Goal: Task Accomplishment & Management: Complete application form

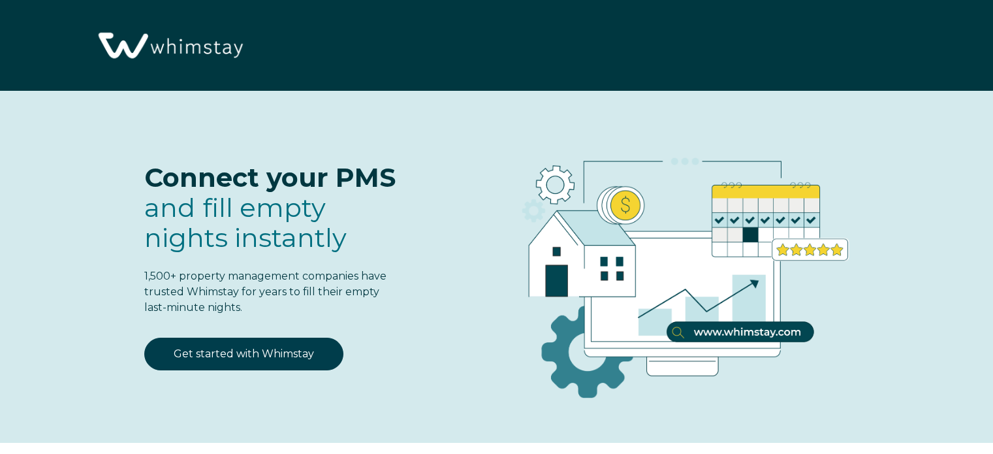
select select "MX"
select select "Standard"
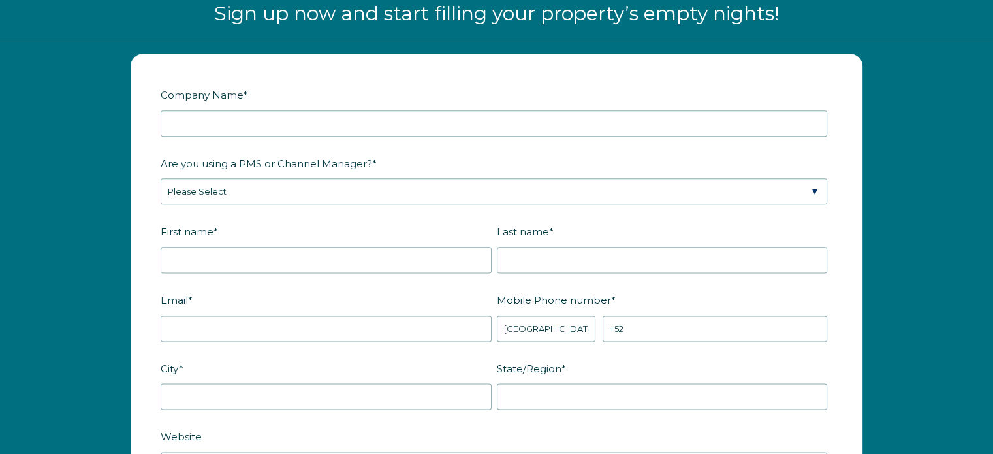
scroll to position [1606, 0]
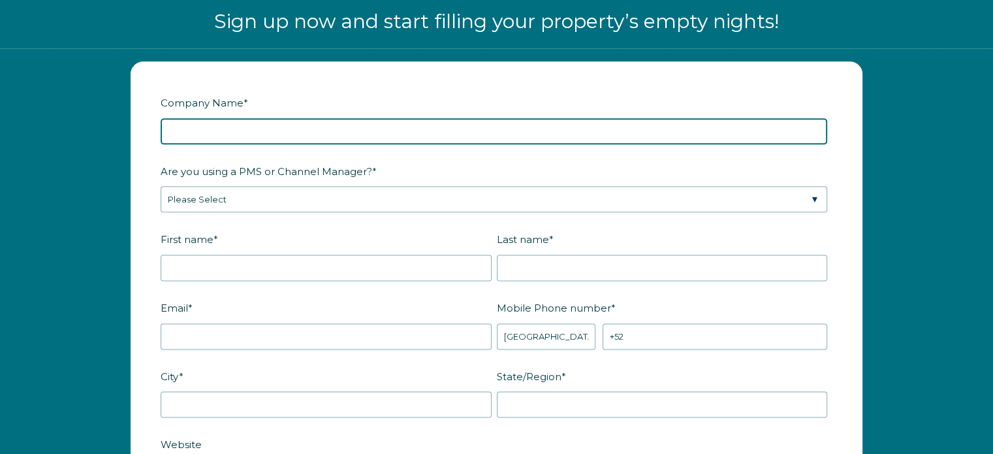
click at [279, 133] on input "Company Name *" at bounding box center [494, 131] width 667 height 26
type input "Oniria Living"
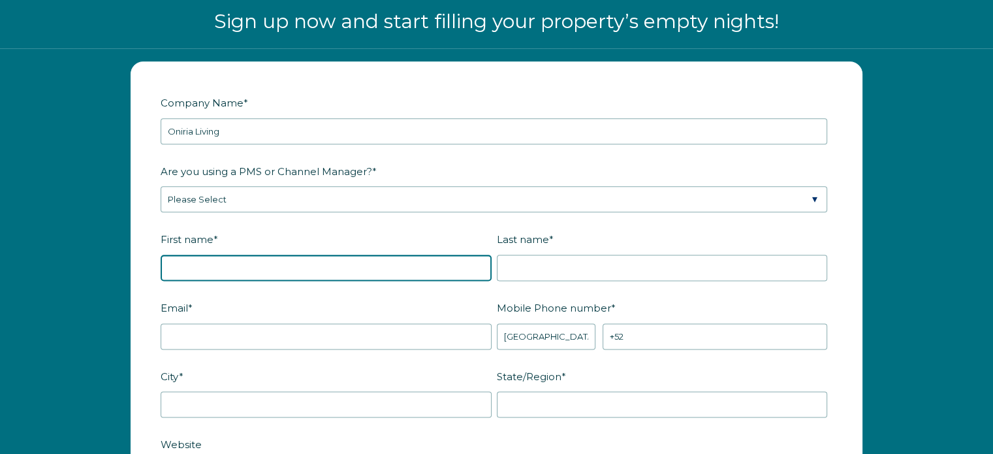
type input "[PERSON_NAME]"
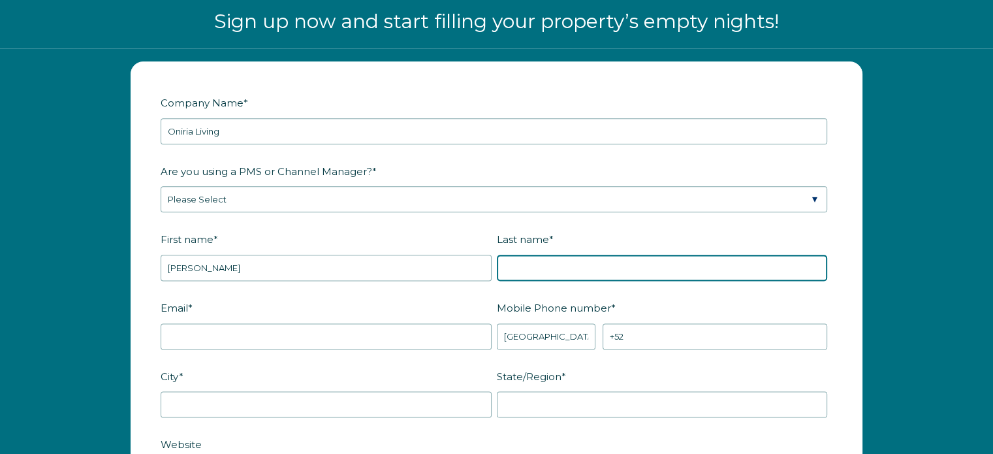
type input "Sayag"
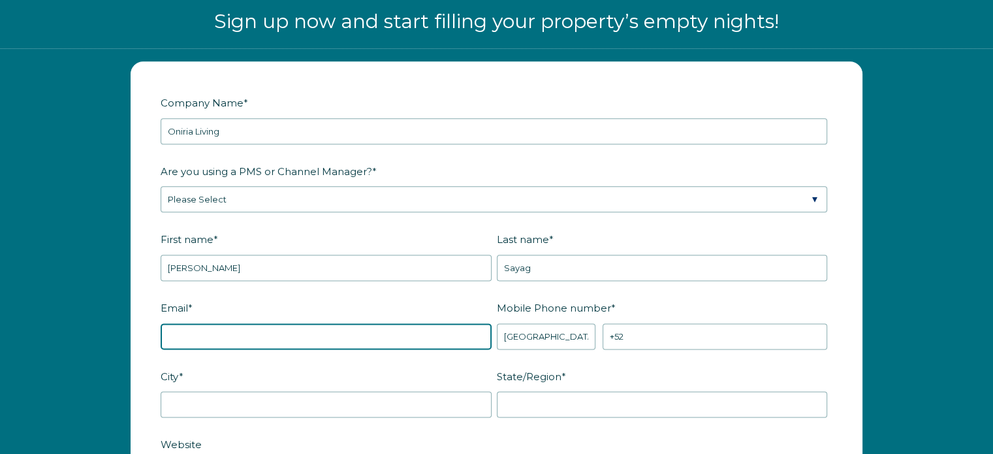
type input "[EMAIL_ADDRESS][DOMAIN_NAME]"
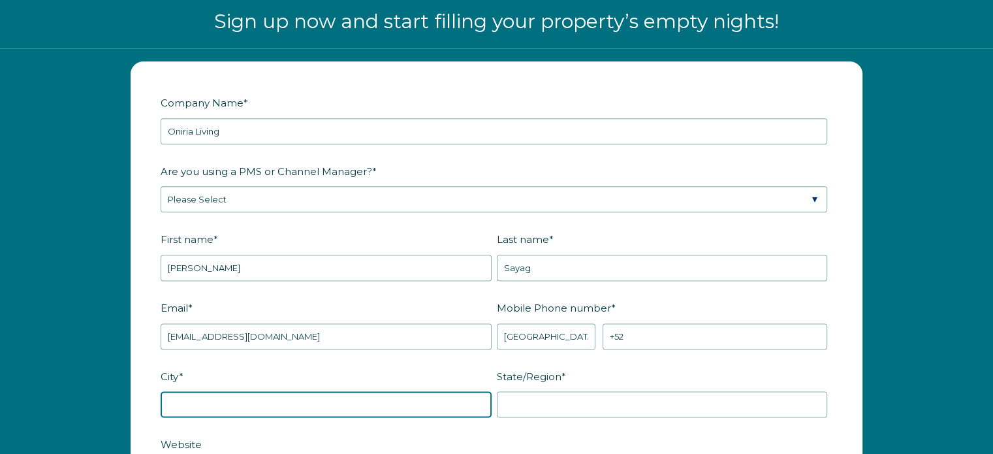
type input "Naucalpan [PERSON_NAME]"
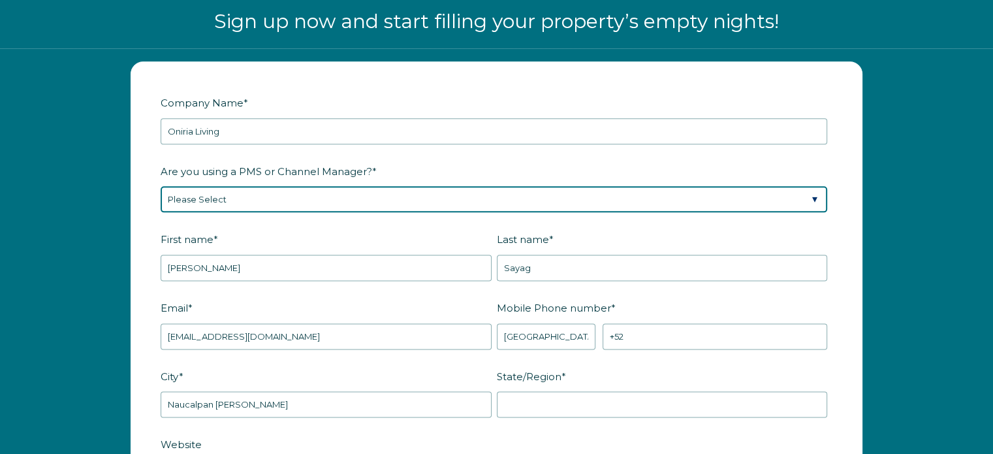
click at [276, 200] on select "Please Select Barefoot BookingPal Boost Brightside CiiRUS Escapia Guesty Hostaw…" at bounding box center [494, 199] width 667 height 26
select select "Guesty"
click at [161, 186] on select "Please Select Barefoot BookingPal Boost Brightside CiiRUS Escapia Guesty Hostaw…" at bounding box center [494, 199] width 667 height 26
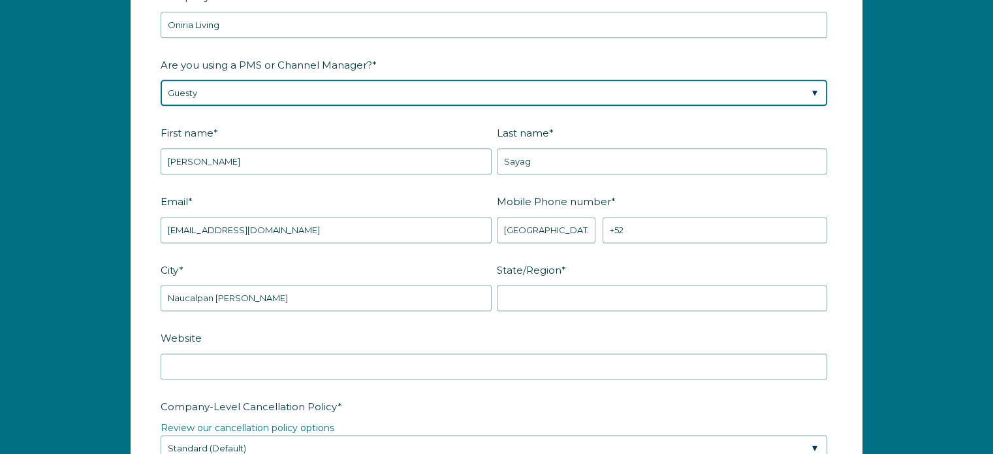
scroll to position [1713, 0]
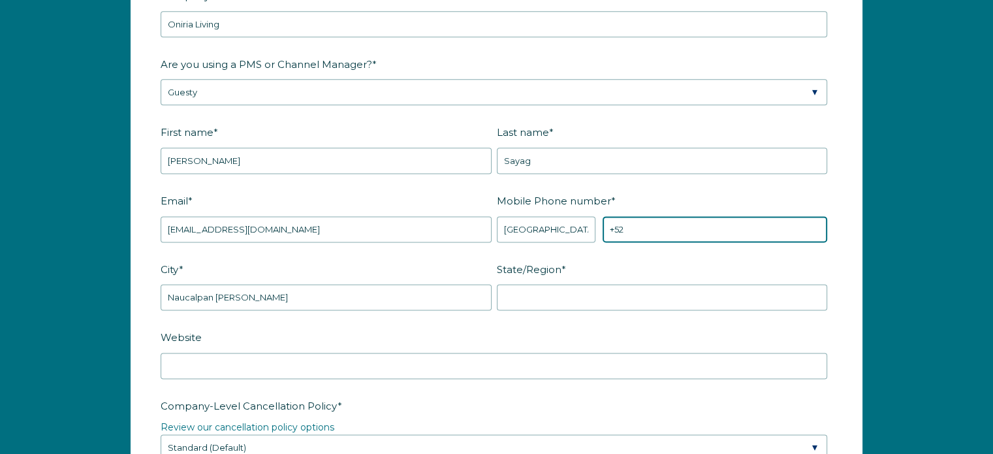
click at [648, 232] on input "+52" at bounding box center [715, 229] width 225 height 26
type input "[PHONE_NUMBER]"
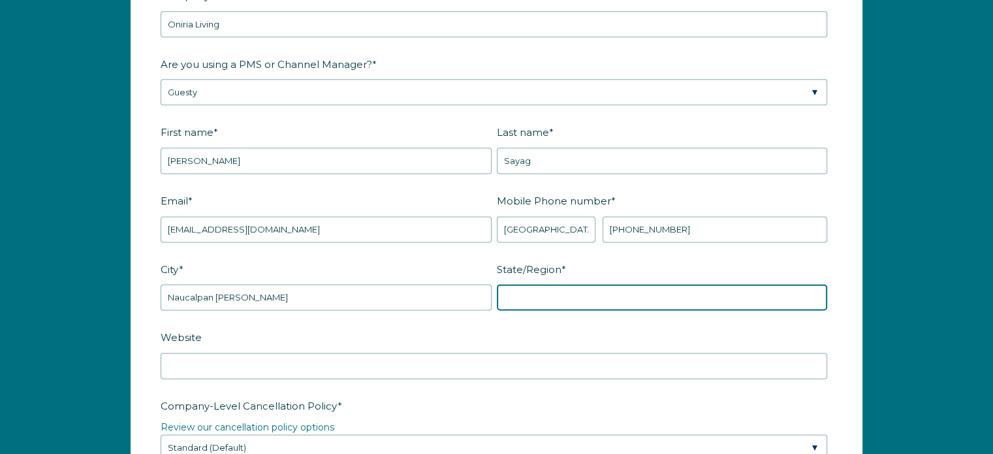
click at [592, 294] on input "State/Region *" at bounding box center [662, 297] width 331 height 26
type input "d"
type input "estado de [GEOGRAPHIC_DATA]"
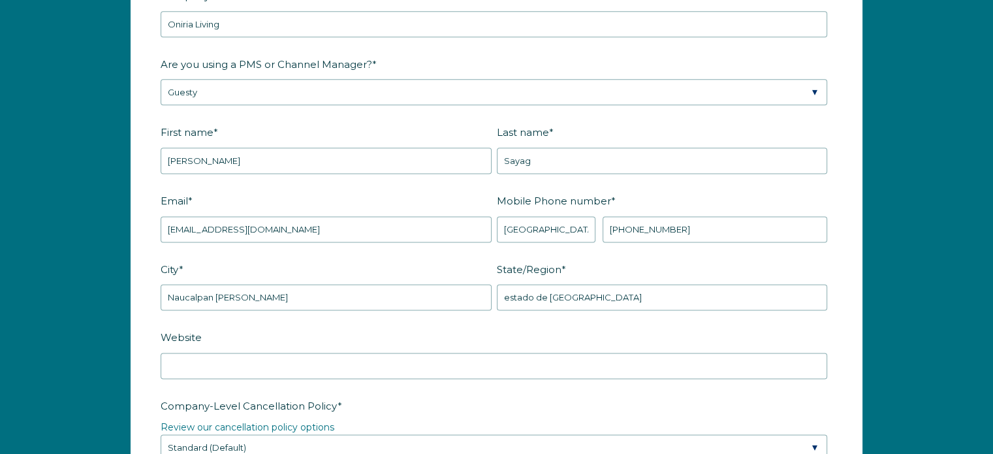
click at [400, 320] on fieldset "City * [GEOGRAPHIC_DATA][PERSON_NAME]/Region * estado de [GEOGRAPHIC_DATA]" at bounding box center [497, 292] width 672 height 69
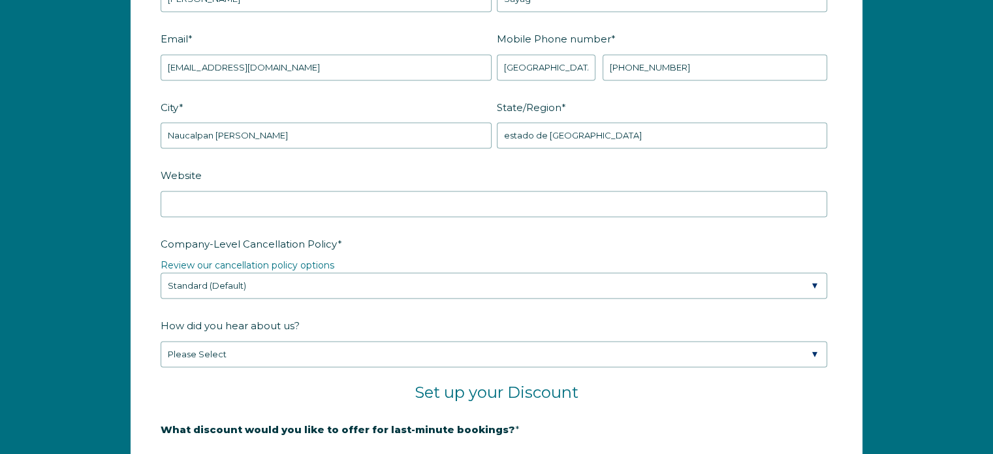
scroll to position [1876, 0]
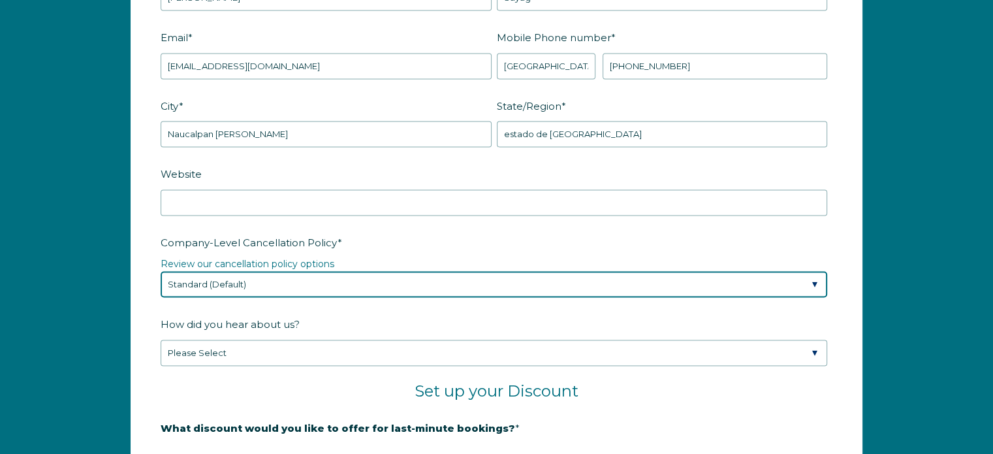
click at [270, 283] on select "Please Select Partial Standard (Default) Moderate Strict" at bounding box center [494, 284] width 667 height 26
click at [161, 271] on select "Please Select Partial Standard (Default) Moderate Strict" at bounding box center [494, 284] width 667 height 26
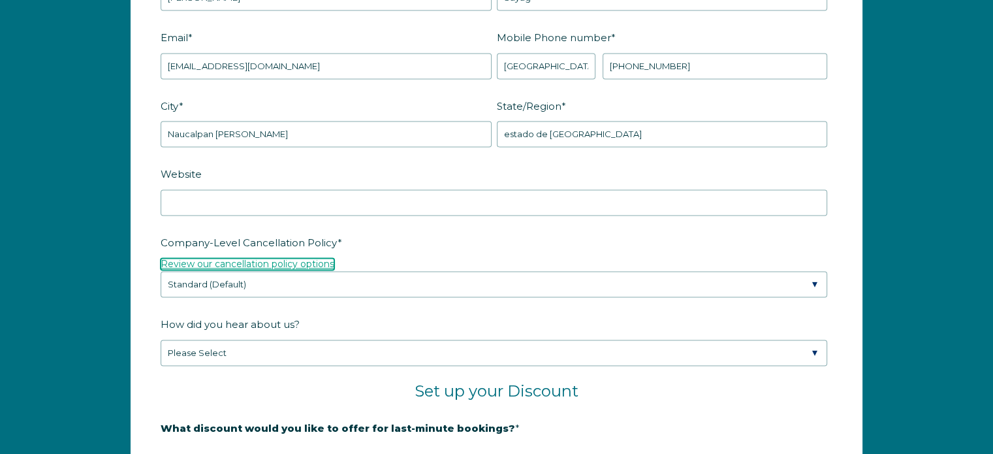
click at [277, 259] on link "Review our cancellation policy options" at bounding box center [248, 264] width 174 height 12
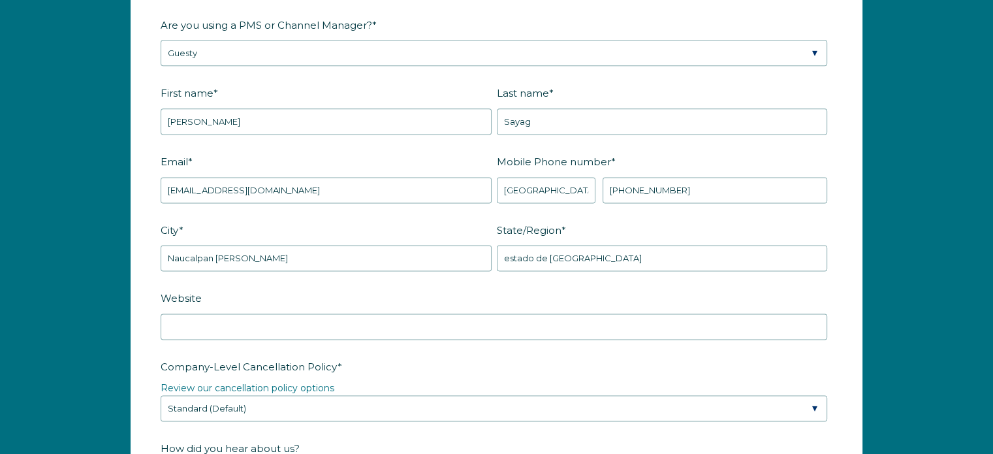
scroll to position [1751, 0]
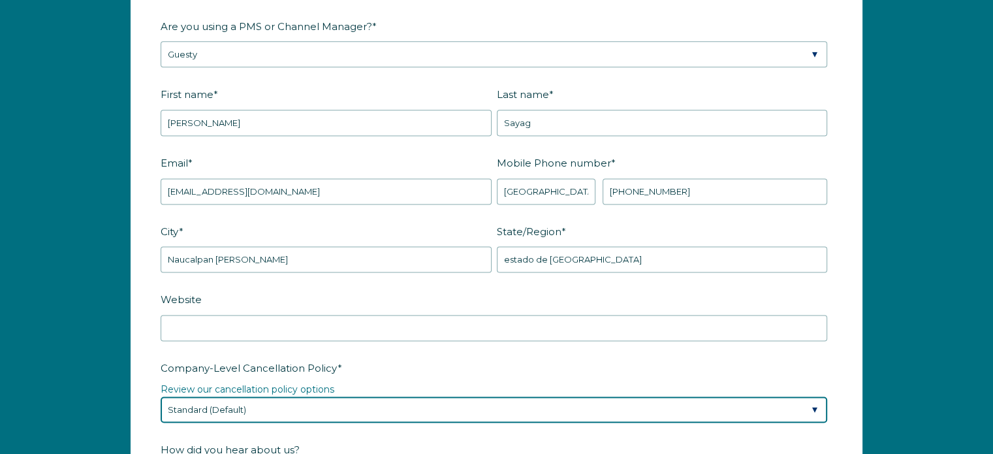
click at [329, 409] on select "Please Select Partial Standard (Default) Moderate Strict" at bounding box center [494, 409] width 667 height 26
select select "Partial"
click at [161, 396] on select "Please Select Partial Standard (Default) Moderate Strict" at bounding box center [494, 409] width 667 height 26
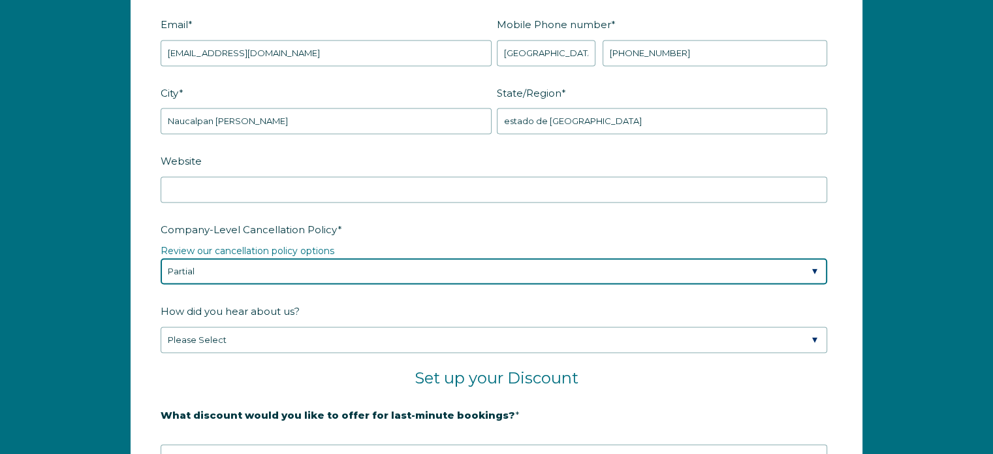
scroll to position [1891, 0]
click at [338, 269] on select "Please Select Partial Standard (Default) Moderate Strict" at bounding box center [494, 270] width 667 height 26
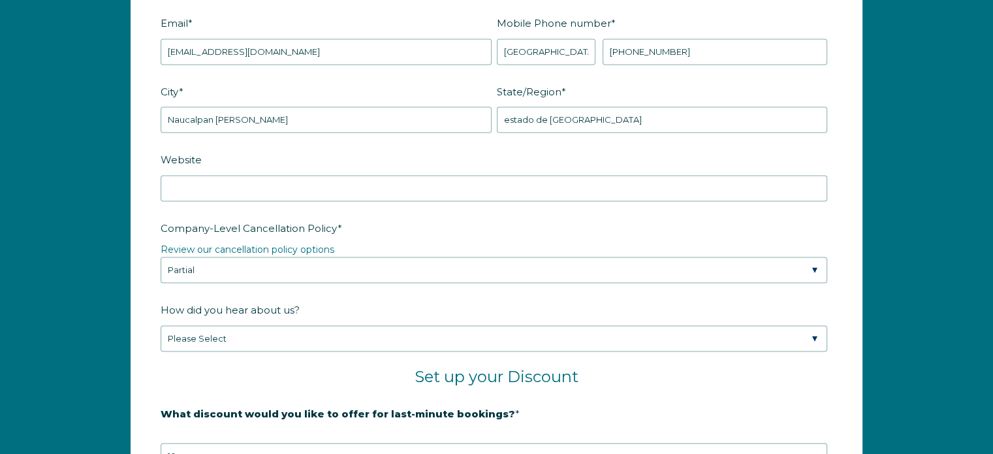
click at [338, 232] on span "*" at bounding box center [340, 228] width 5 height 20
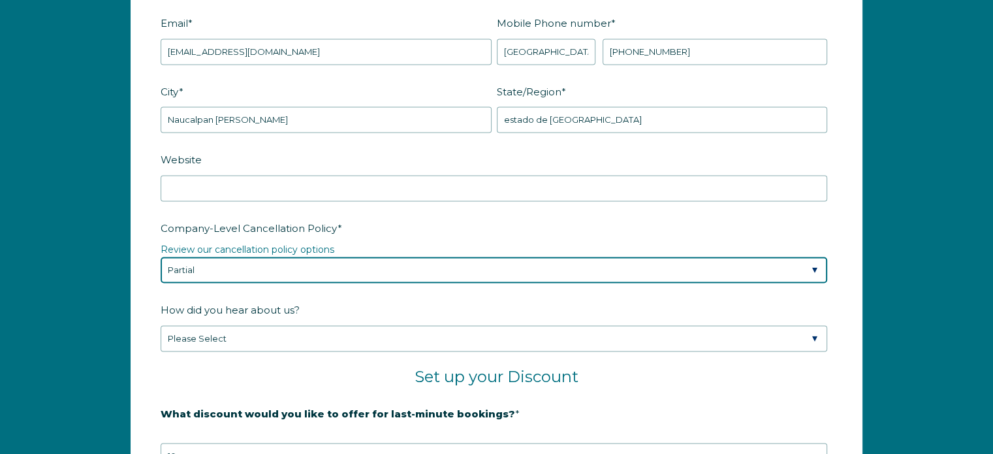
click at [332, 257] on select "Please Select Partial Standard (Default) Moderate Strict" at bounding box center [494, 270] width 667 height 26
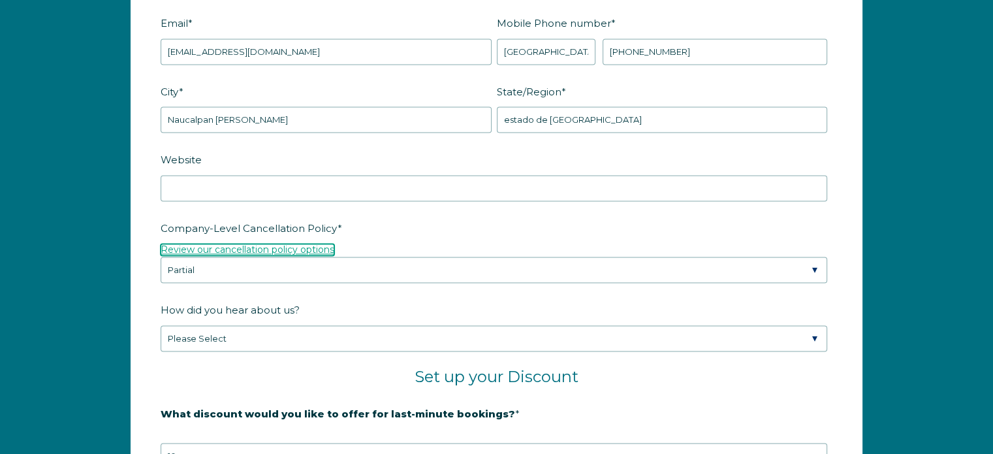
click at [311, 244] on link "Review our cancellation policy options" at bounding box center [248, 250] width 174 height 12
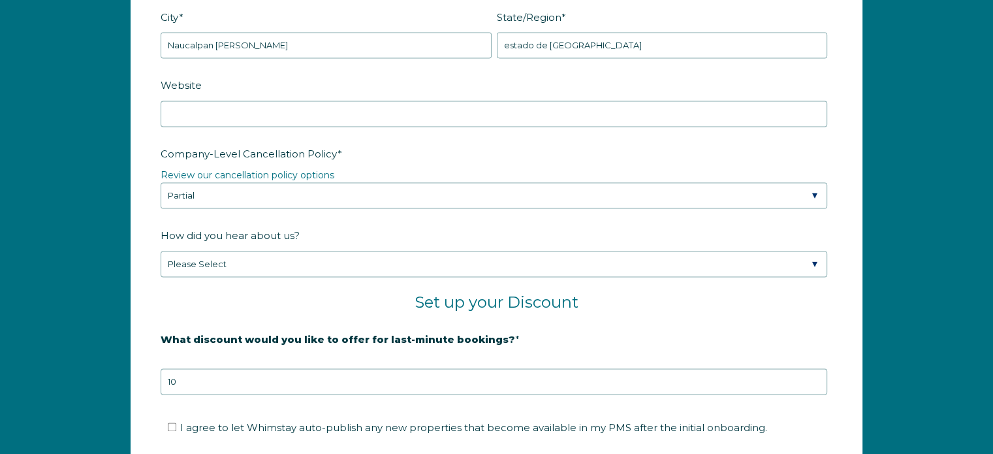
scroll to position [1966, 0]
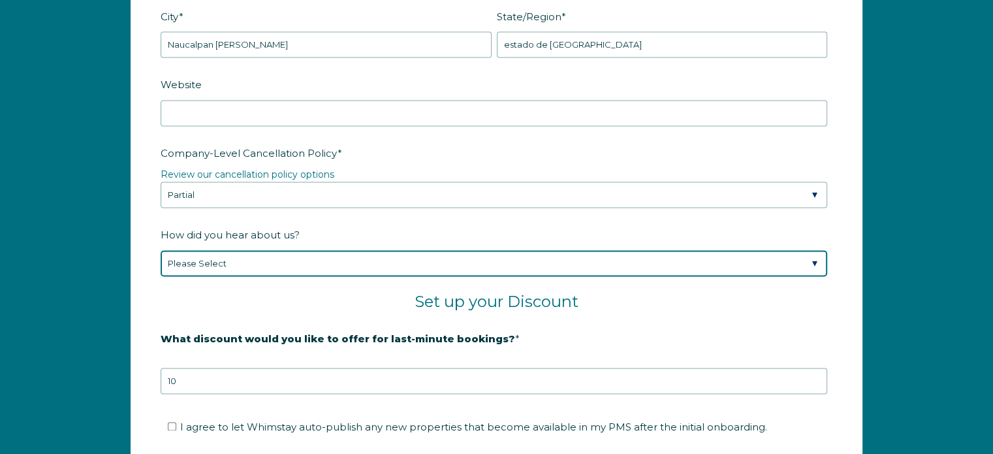
click at [287, 259] on select "Please Select Found Whimstay through a Google search Spoke to a Whimstay salesp…" at bounding box center [494, 263] width 667 height 26
select select "Other"
click at [161, 250] on select "Please Select Found Whimstay through a Google search Spoke to a Whimstay salesp…" at bounding box center [494, 263] width 667 height 26
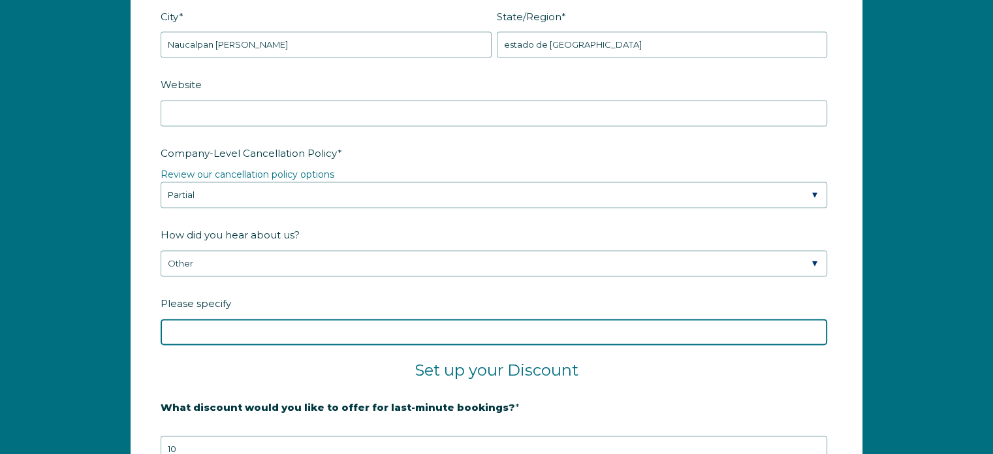
click at [253, 319] on input "Please specify" at bounding box center [494, 332] width 667 height 26
click at [255, 334] on input "guesty" at bounding box center [494, 332] width 667 height 26
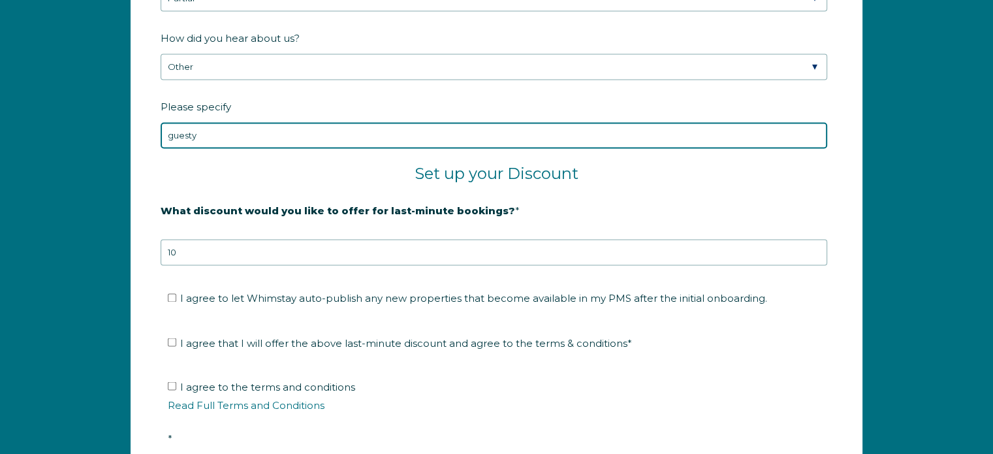
scroll to position [2173, 0]
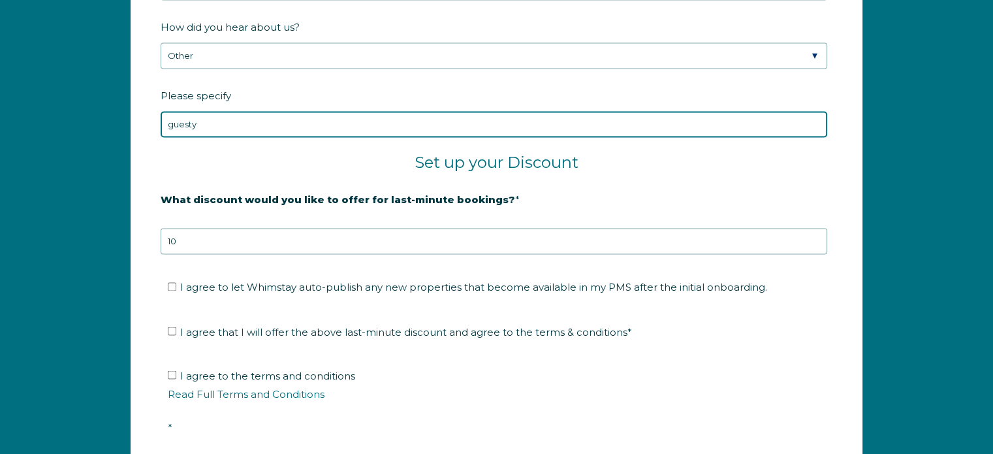
type input "guesty"
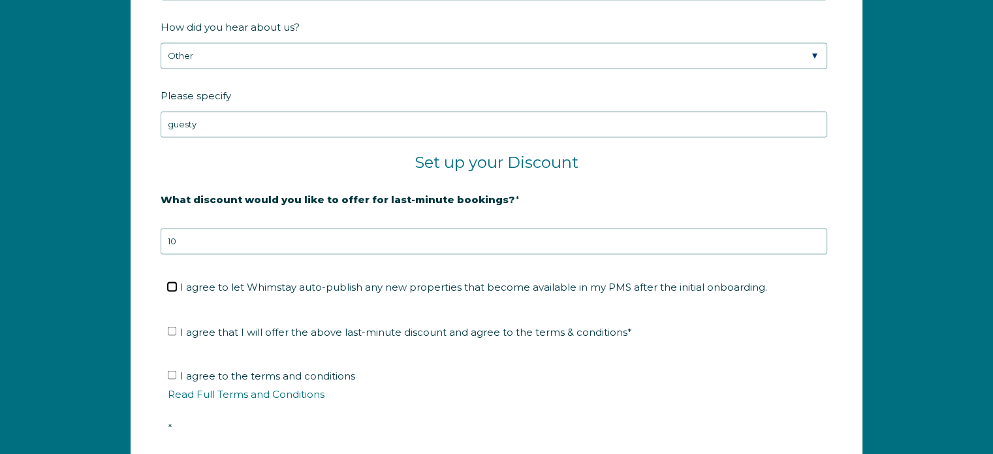
click at [172, 282] on input "I agree to let Whimstay auto-publish any new properties that become available i…" at bounding box center [172, 286] width 8 height 8
checkbox input "true"
click at [175, 321] on li "I agree that I will offer the above last-minute discount and agree to the terms…" at bounding box center [501, 331] width 667 height 21
click at [174, 326] on input "I agree that I will offer the above last-minute discount and agree to the terms…" at bounding box center [172, 330] width 8 height 8
checkbox input "true"
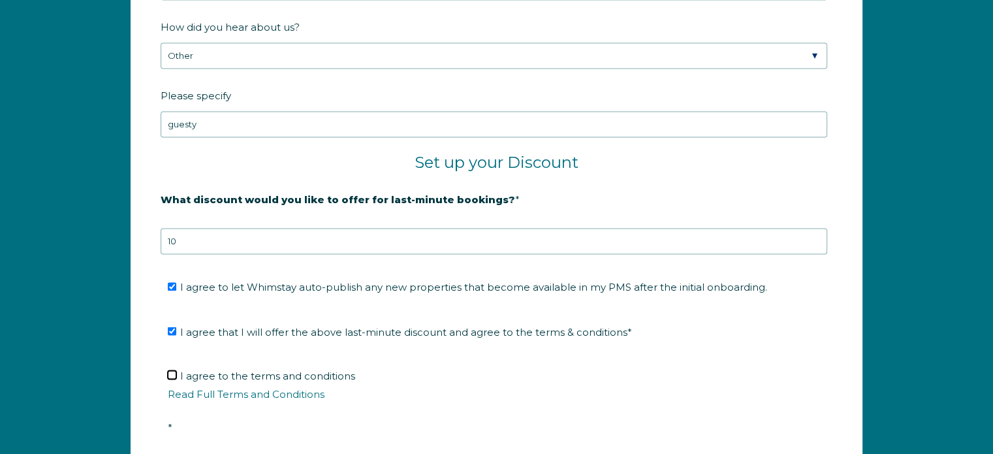
click at [172, 372] on input "I agree to the terms and conditions Read Full Terms and Conditions *" at bounding box center [172, 374] width 8 height 8
checkbox input "true"
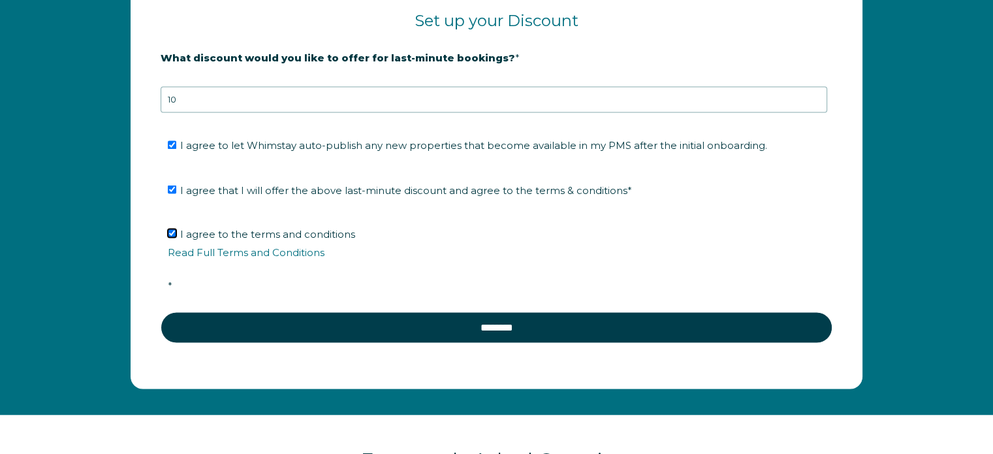
scroll to position [2344, 0]
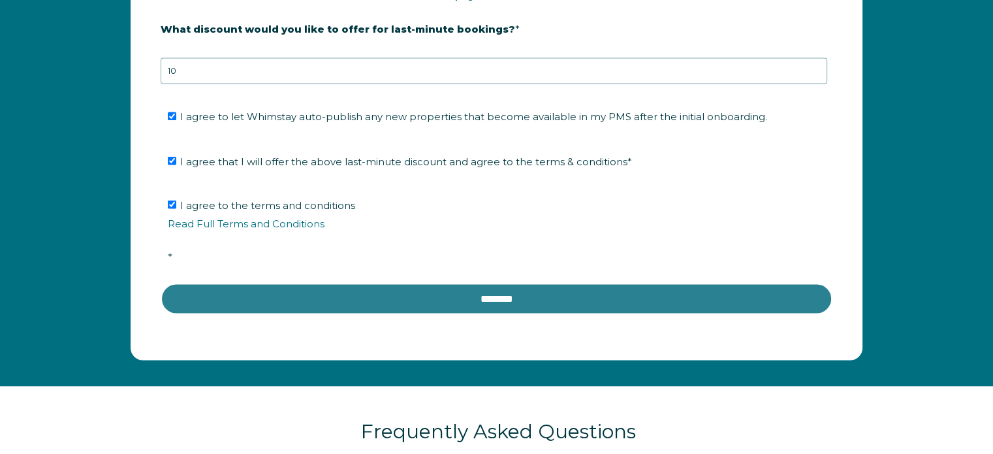
click at [426, 292] on input "********" at bounding box center [497, 298] width 672 height 31
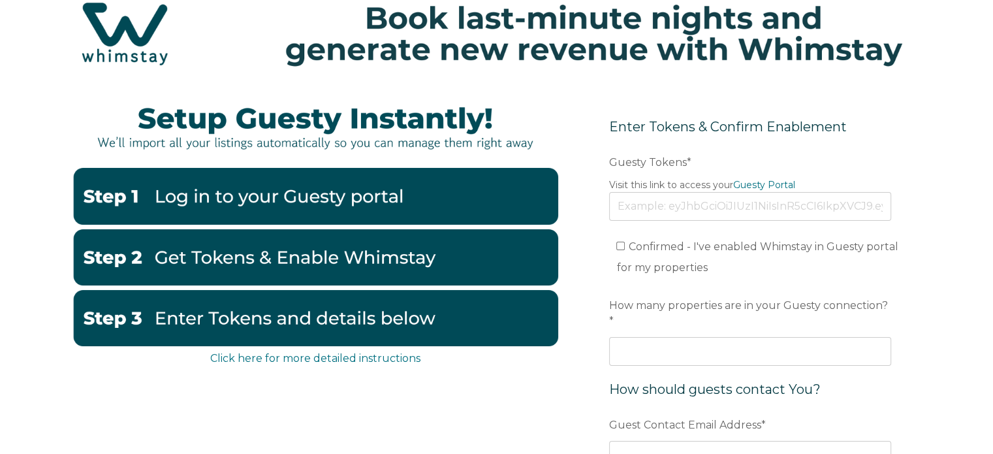
scroll to position [50, 0]
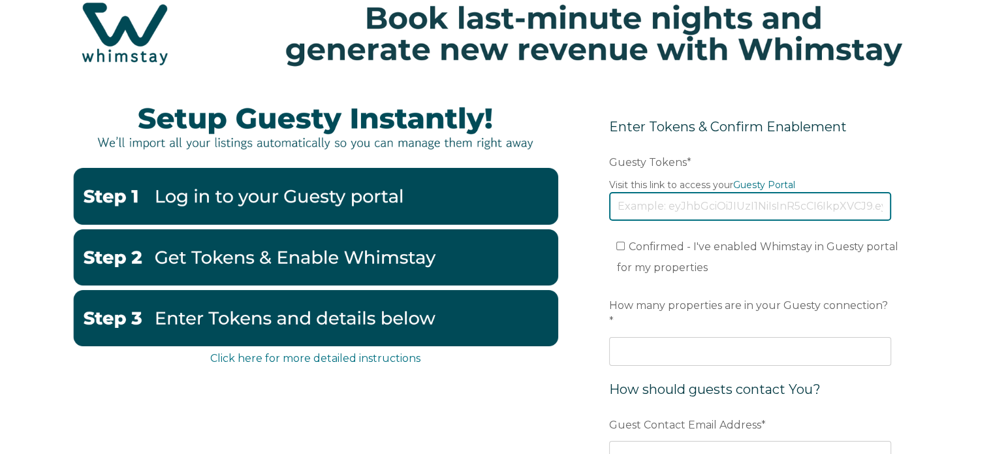
click at [648, 203] on input "Guesty Tokens *" at bounding box center [750, 206] width 282 height 29
paste input "eyJhbGciOiJIUzI1NiIsInR5cCI6IkpXVCJ9.eyJ0b2tlbklkIjoiNjhlZGY4ZmVhY2E4ZjA1YjMxNW…"
type input "eyJhbGciOiJIUzI1NiIsInR5cCI6IkpXVCJ9.eyJ0b2tlbklkIjoiNjhlZGY4ZmVhY2E4ZjA1YjMxNW…"
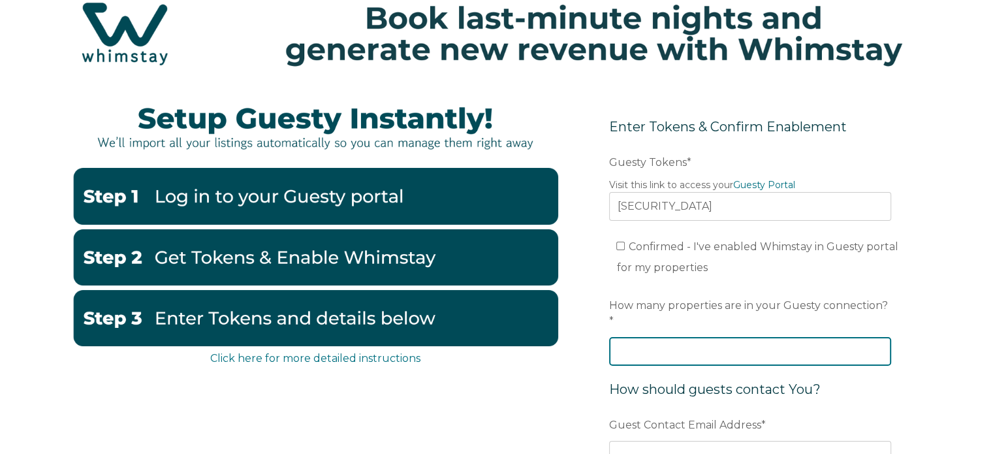
scroll to position [0, 0]
click at [700, 337] on input "How many properties are in your Guesty connection? *" at bounding box center [750, 351] width 282 height 29
type input "4"
click at [558, 378] on div "Click here for more detailed instructions Enter Tokens & Confirm Enablement Pre…" at bounding box center [496, 364] width 849 height 551
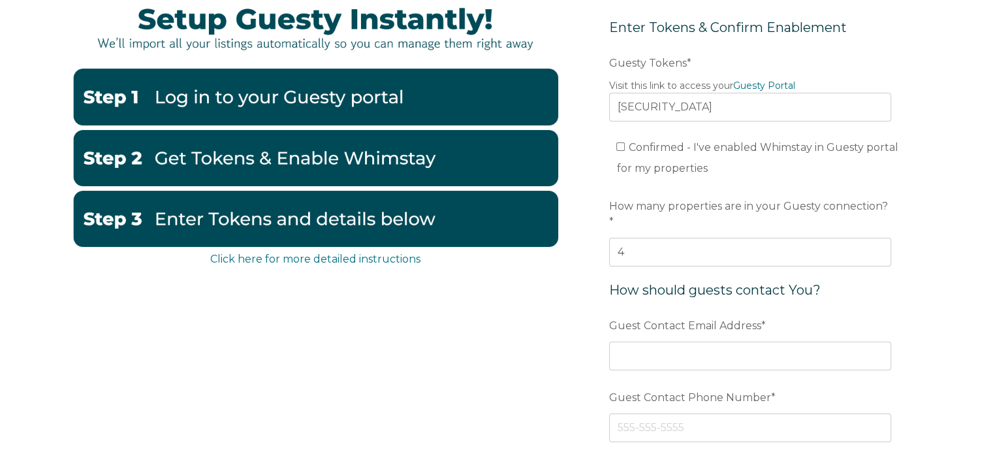
scroll to position [187, 0]
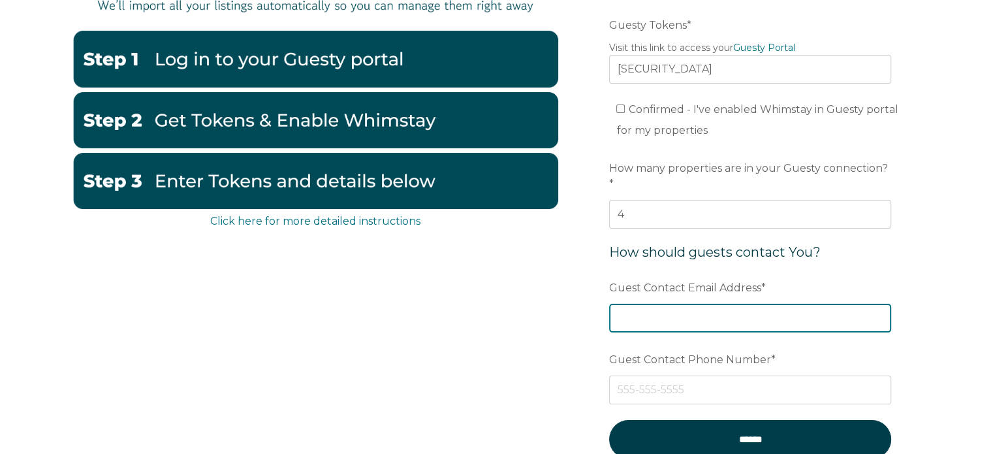
click at [729, 304] on input "Guest Contact Email Address *" at bounding box center [750, 318] width 282 height 29
type input "contacto@onirialiving.com"
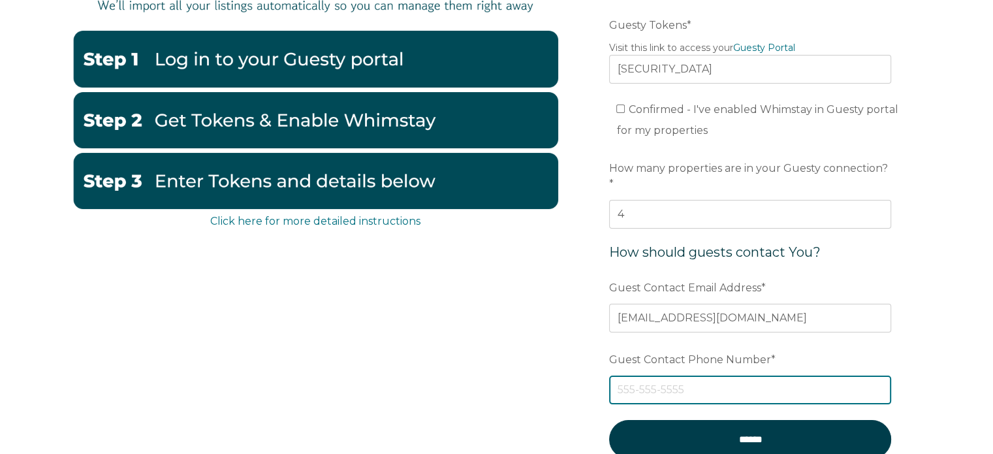
click at [655, 375] on input "Guest Contact Phone Number *" at bounding box center [750, 389] width 282 height 29
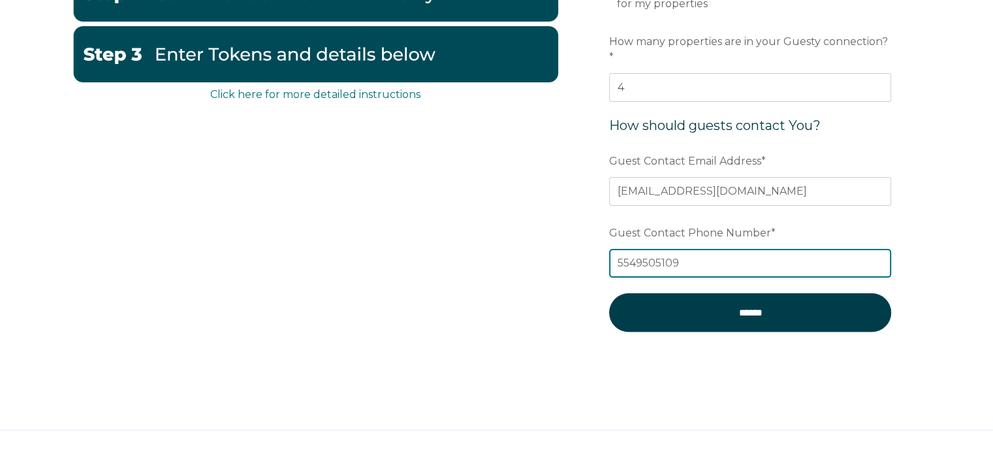
scroll to position [321, 0]
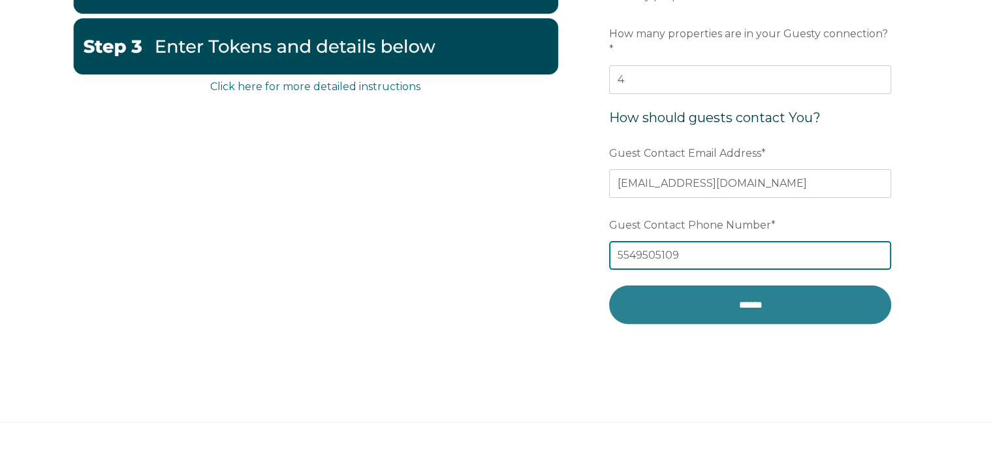
type input "5549505109"
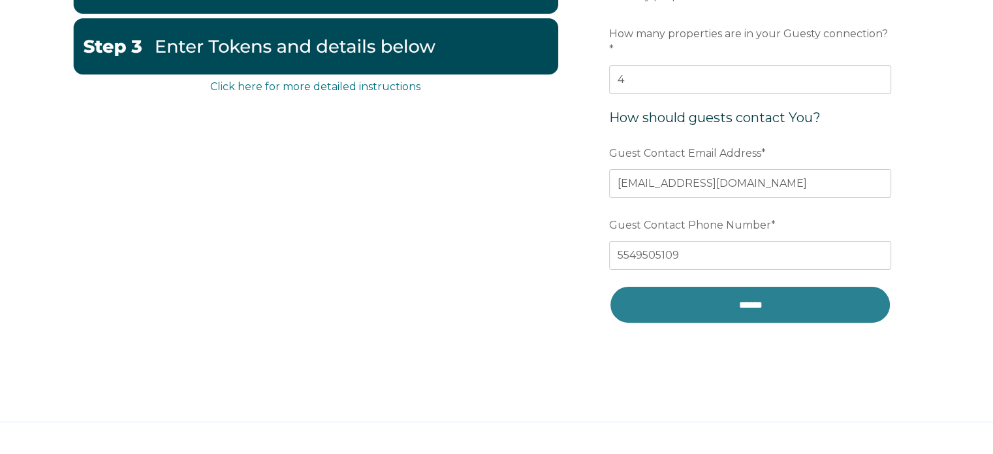
click at [723, 300] on input "******" at bounding box center [750, 304] width 282 height 39
